Goal: Task Accomplishment & Management: Manage account settings

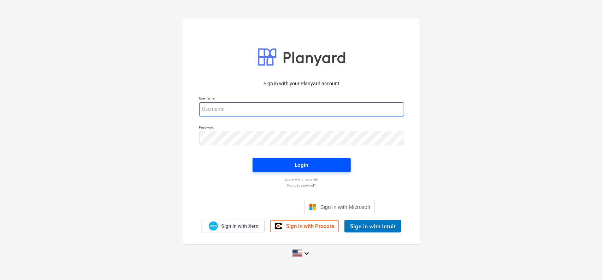
type input "[EMAIL_ADDRESS][DOMAIN_NAME]"
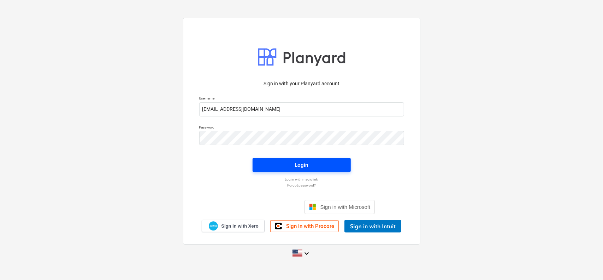
click at [264, 159] on button "Login" at bounding box center [302, 165] width 98 height 14
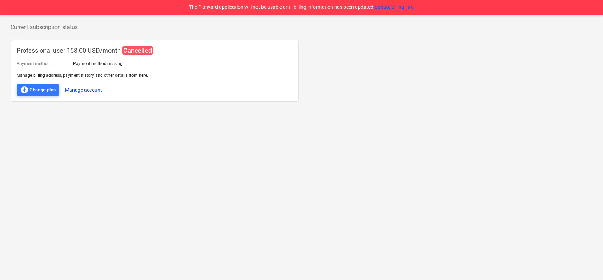
click at [93, 86] on button "Manage account" at bounding box center [83, 89] width 37 height 11
